Goal: Find specific page/section: Find specific page/section

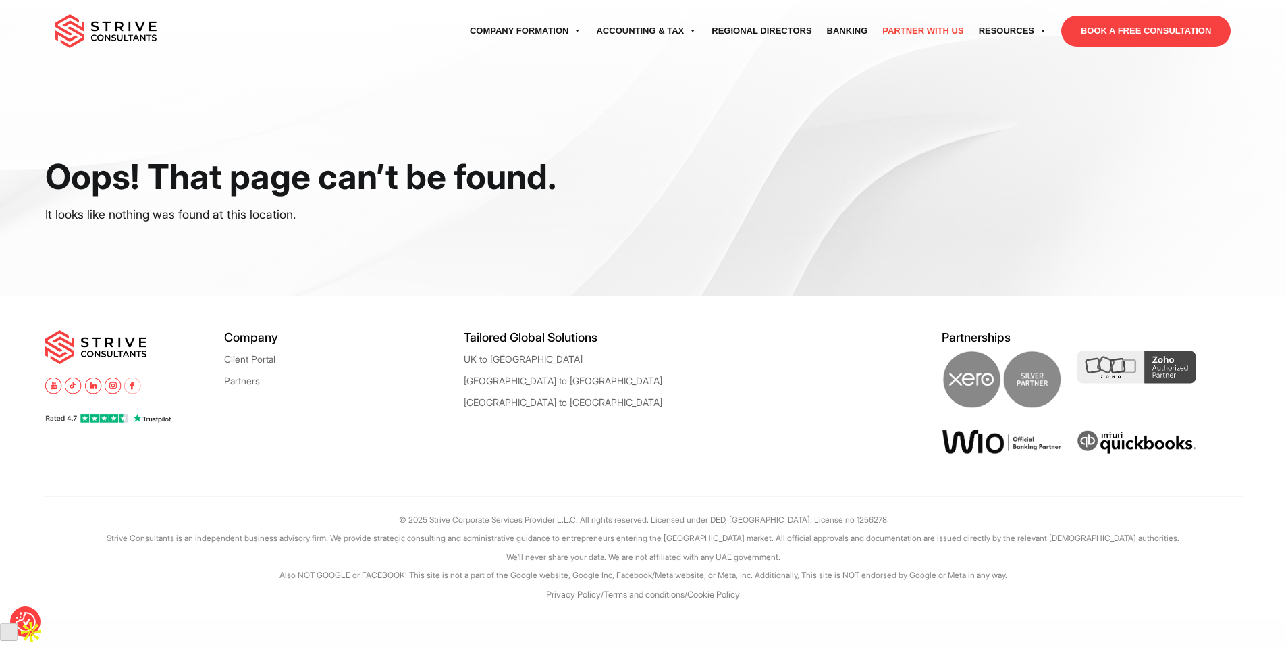
click at [915, 25] on link "Partner with Us" at bounding box center [923, 31] width 96 height 38
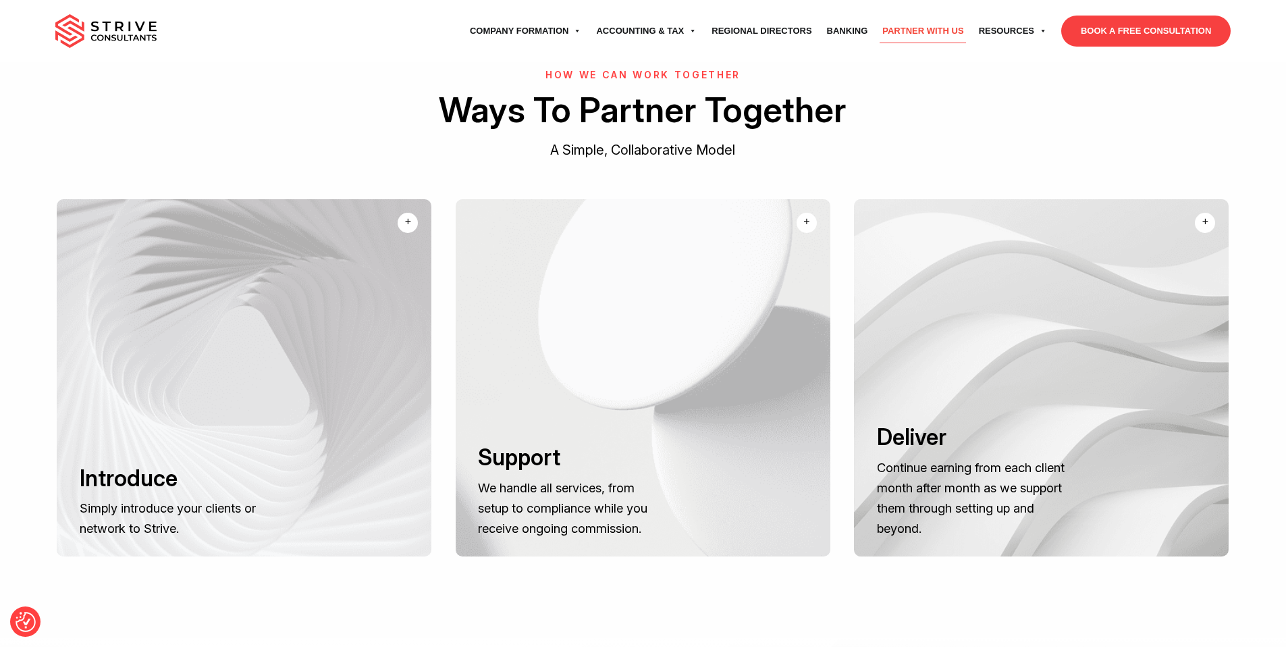
scroll to position [823, 0]
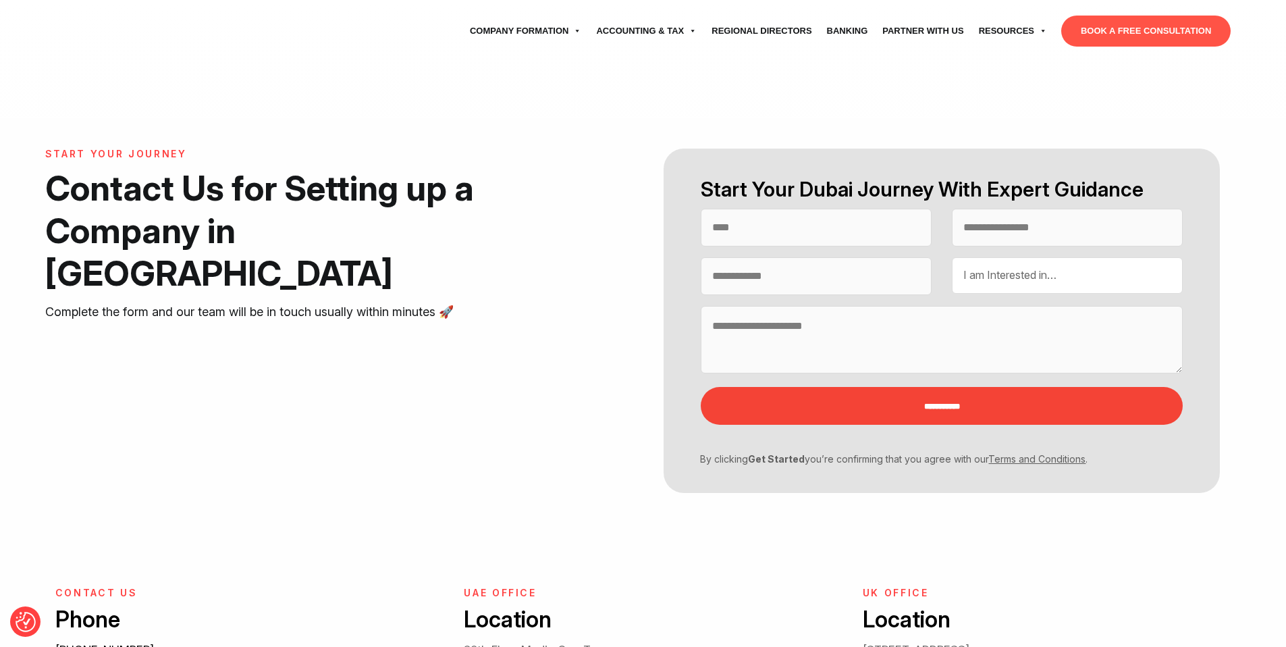
select select "Contact form"
